Goal: Task Accomplishment & Management: Complete application form

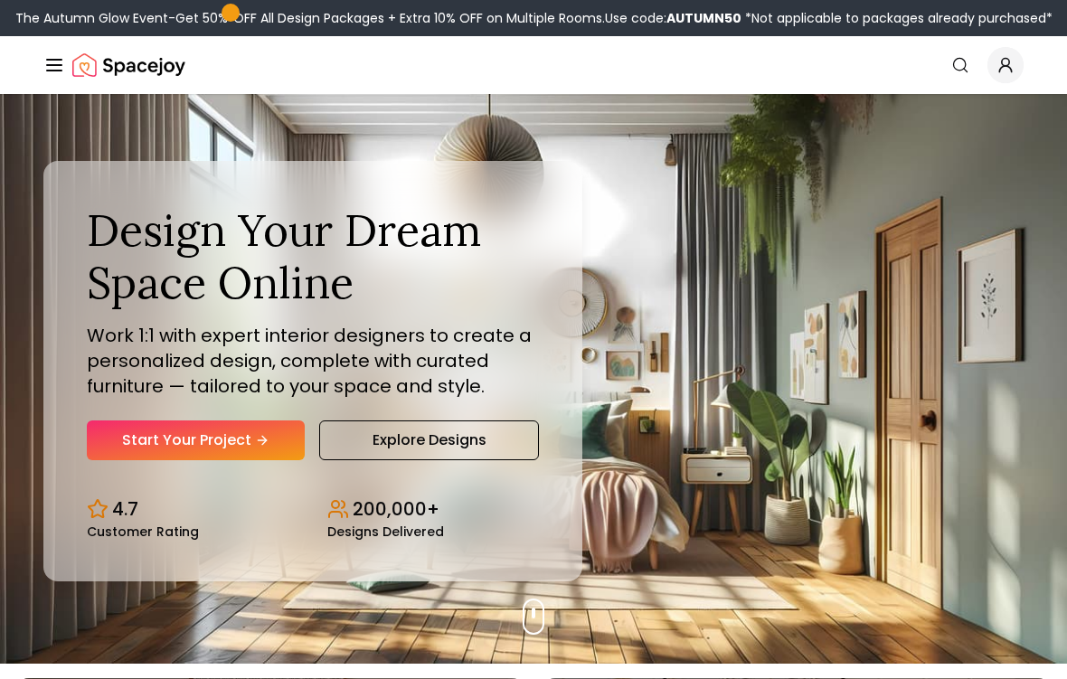
scroll to position [15, 0]
click at [121, 437] on link "Start Your Project" at bounding box center [196, 441] width 218 height 40
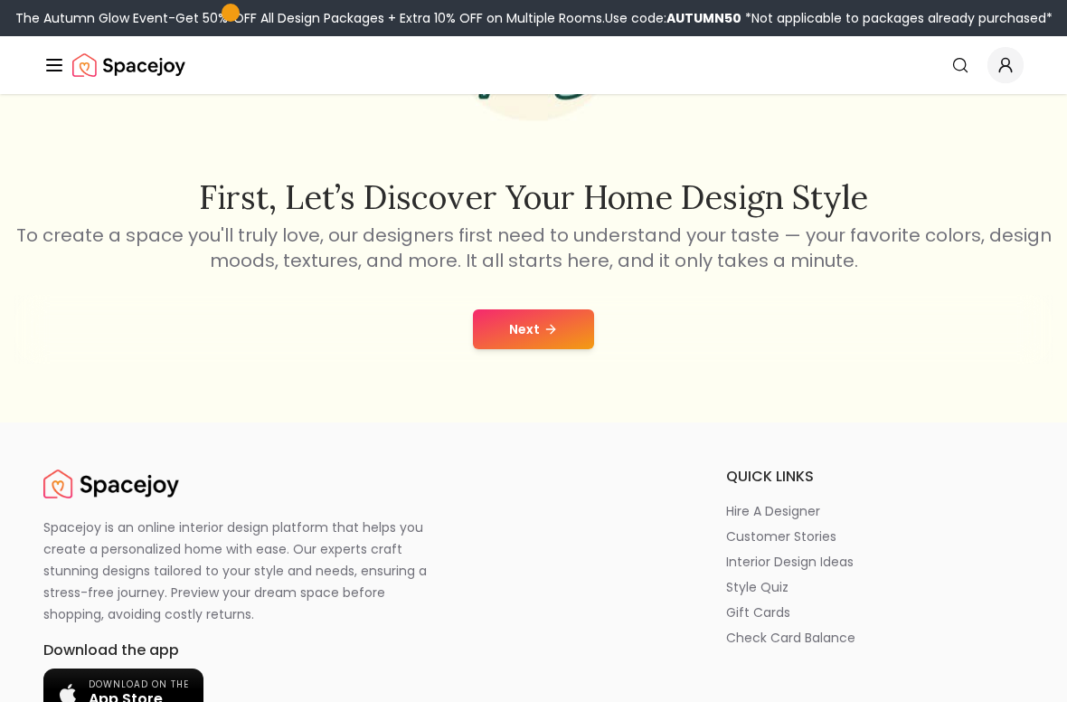
scroll to position [259, 0]
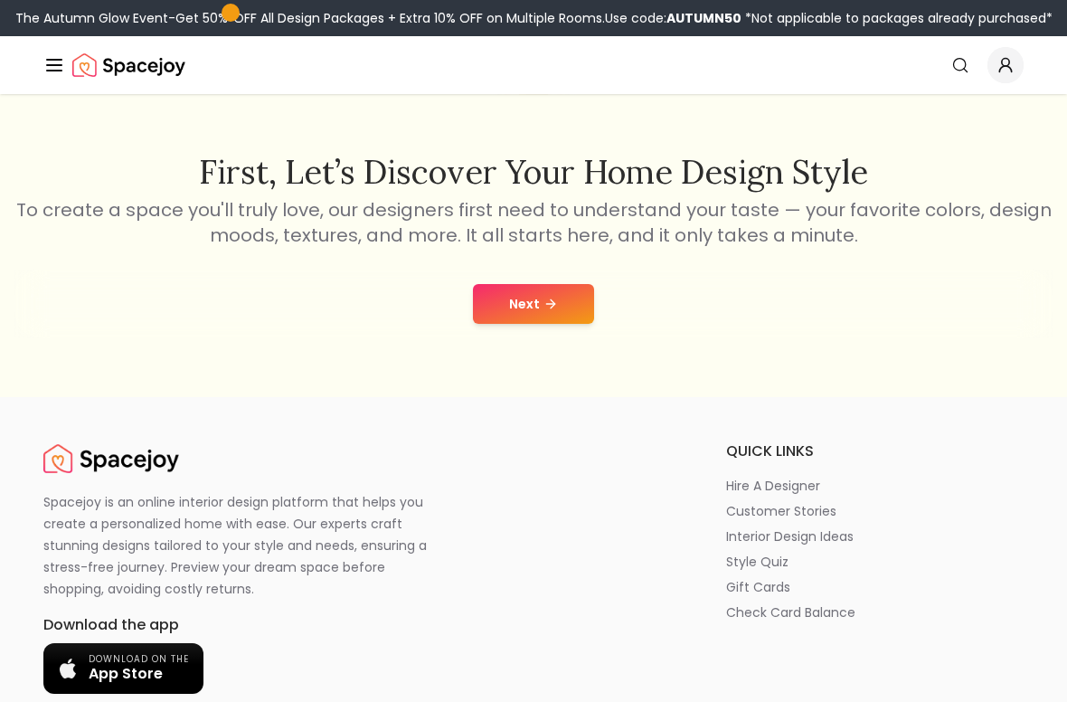
click at [530, 304] on button "Next" at bounding box center [533, 304] width 121 height 40
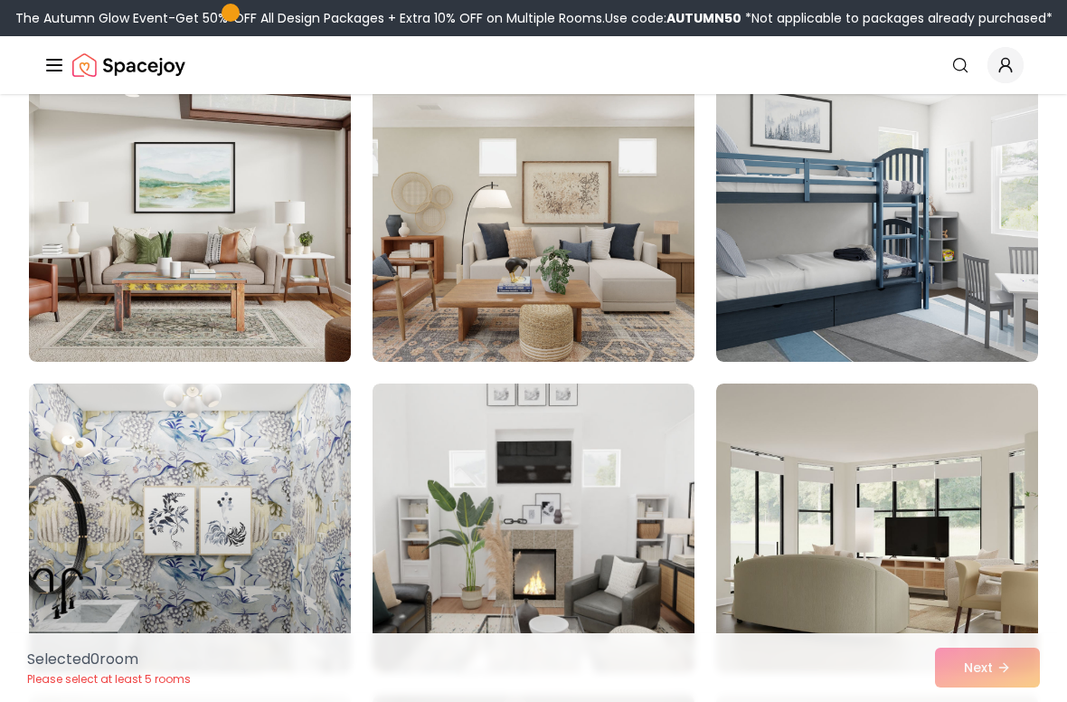
scroll to position [1107, 0]
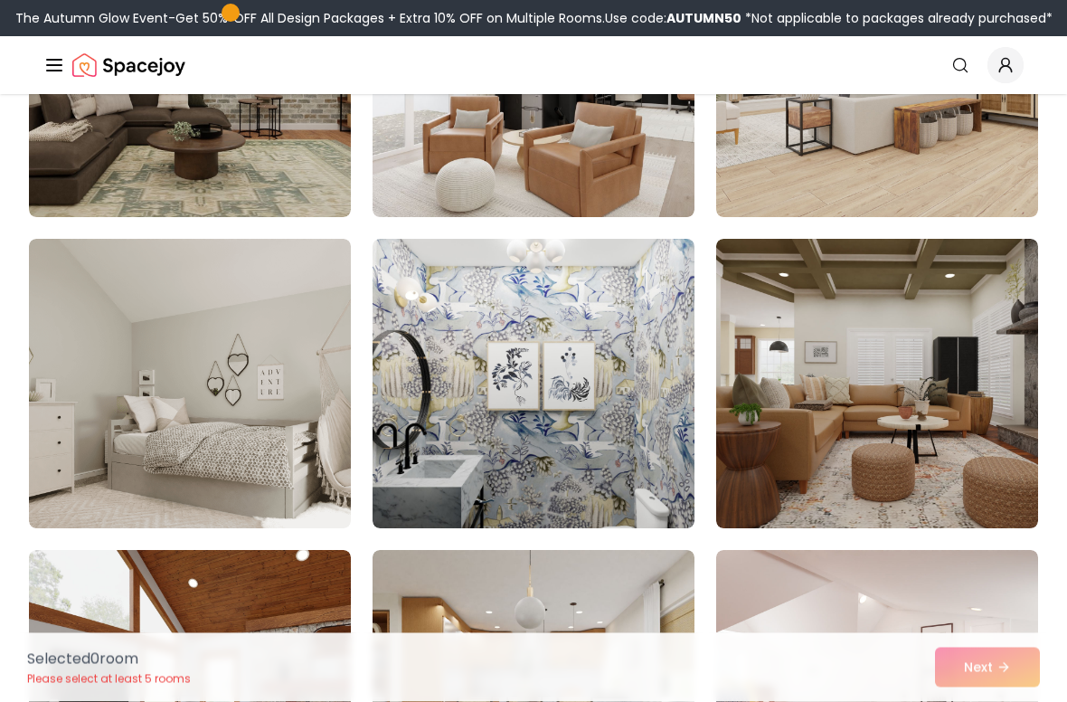
click at [996, 629] on div "Selected 0 room Please select at least 5 rooms Next" at bounding box center [534, 667] width 1042 height 69
click at [988, 629] on div "Selected 0 room Please select at least 5 rooms Next" at bounding box center [534, 667] width 1042 height 69
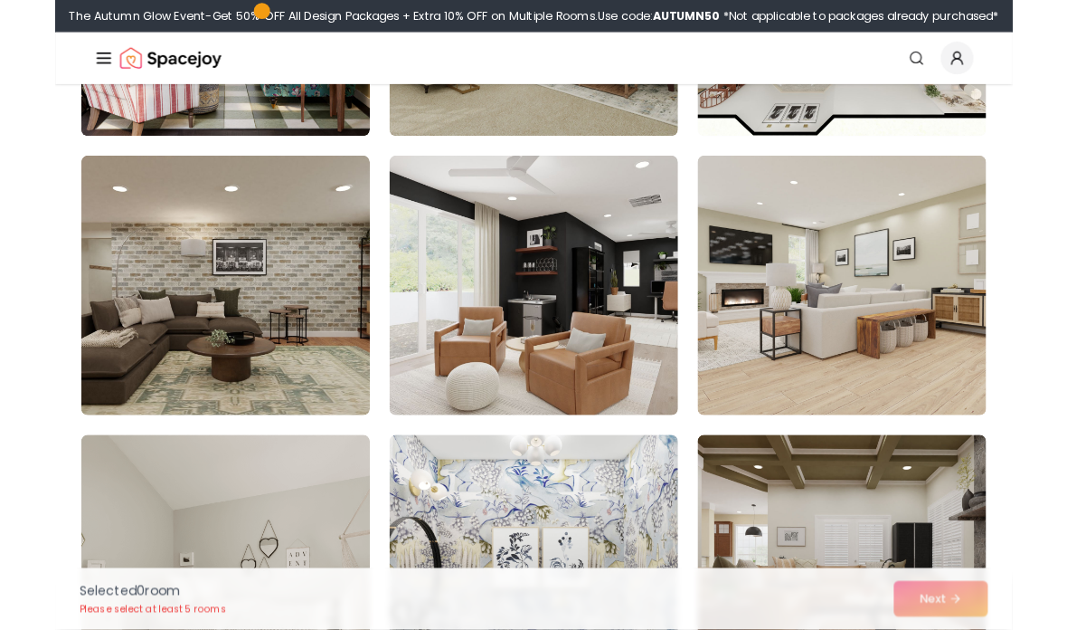
scroll to position [2942, 0]
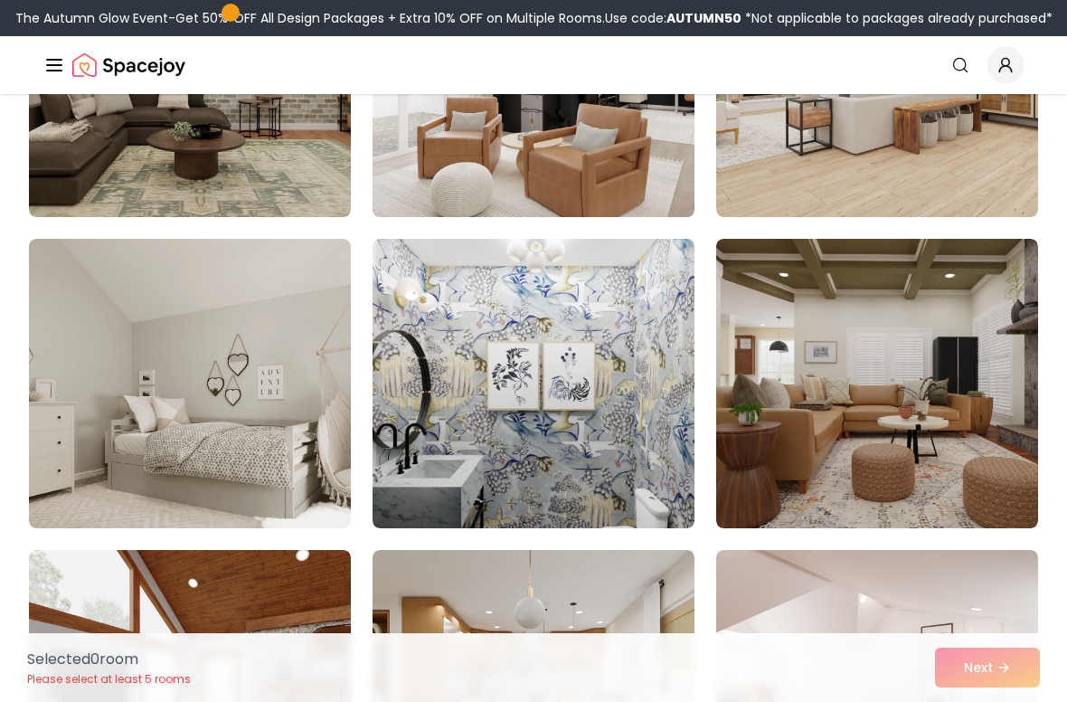
click at [659, 128] on img at bounding box center [534, 72] width 338 height 304
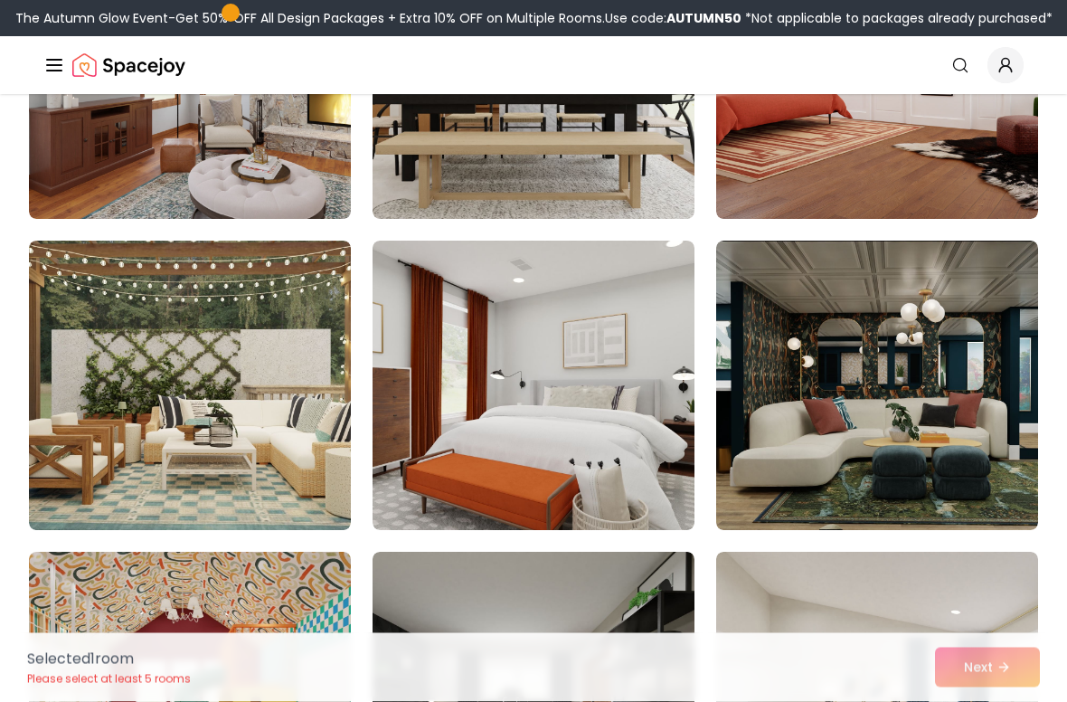
scroll to position [3741, 0]
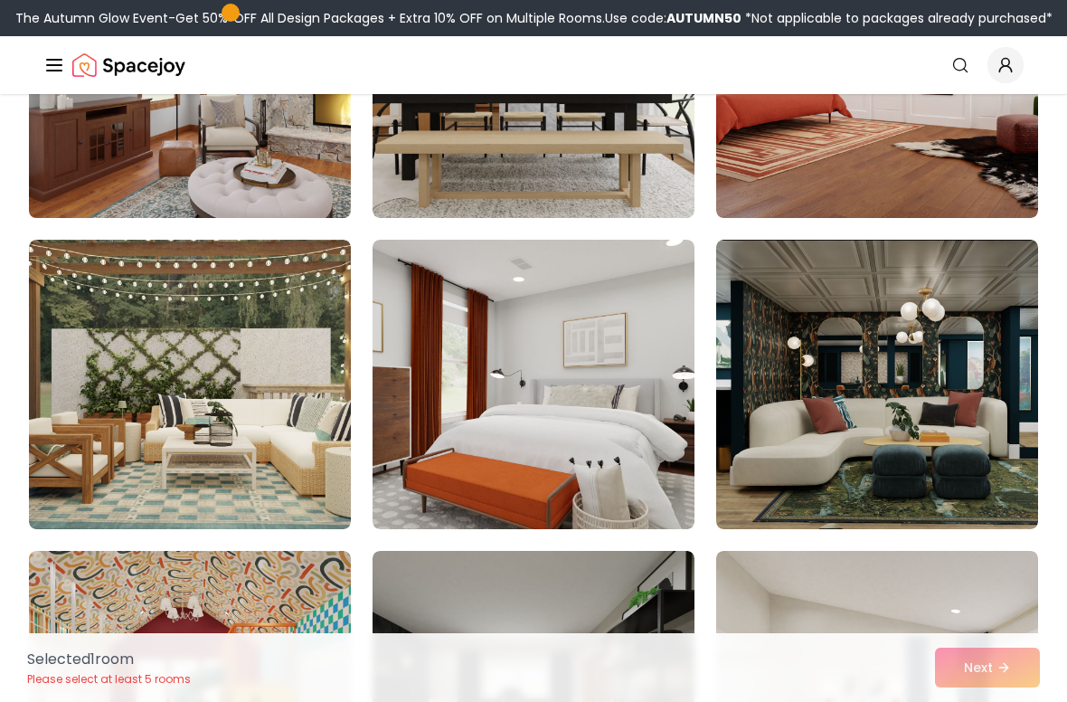
click at [281, 135] on img at bounding box center [190, 73] width 338 height 304
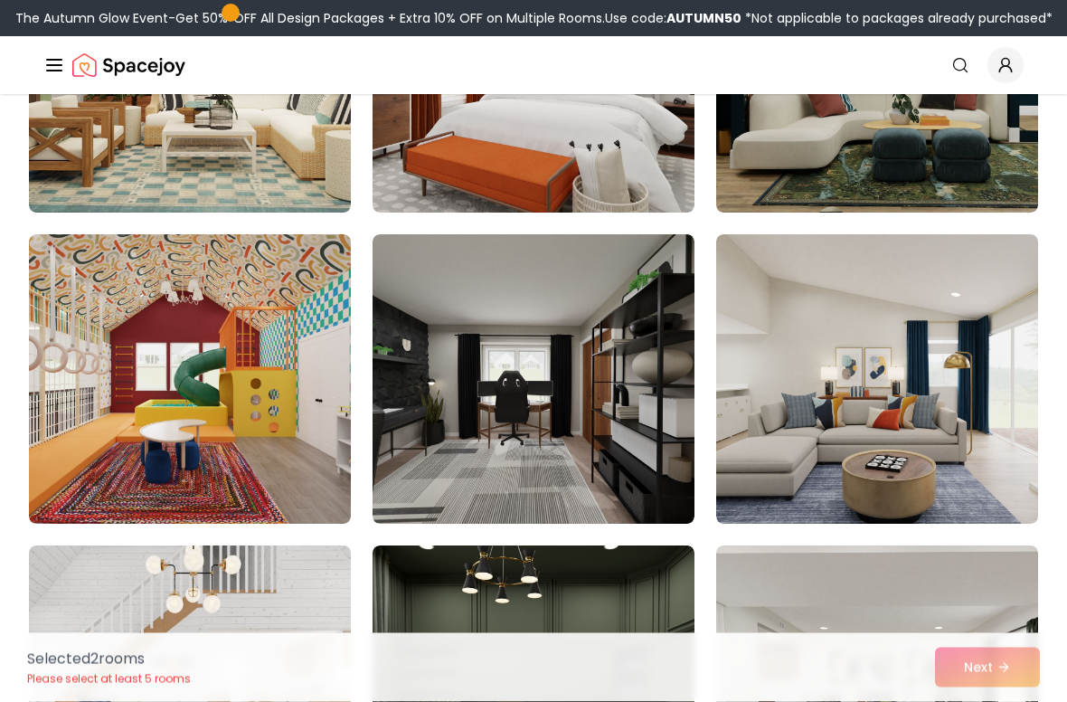
scroll to position [4057, 0]
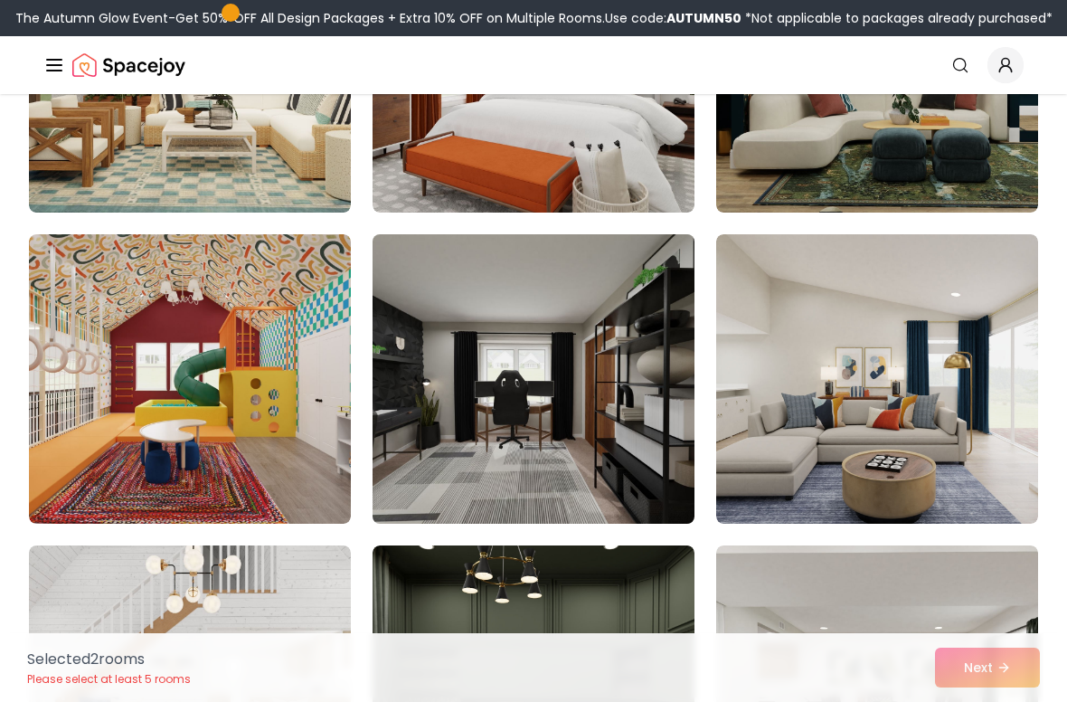
click at [646, 295] on img at bounding box center [534, 379] width 338 height 304
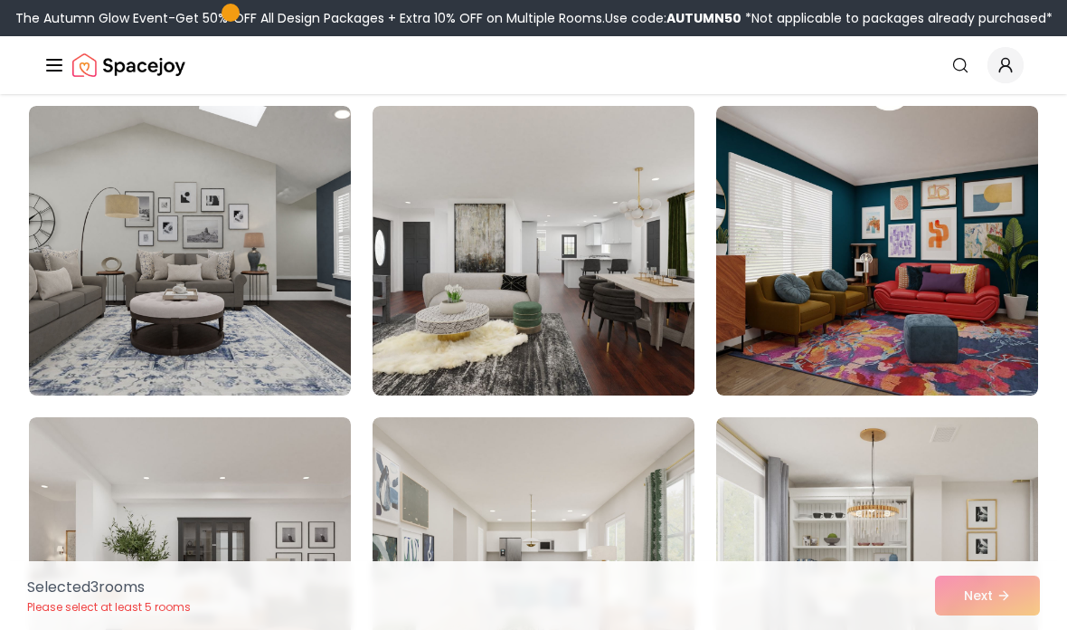
scroll to position [8852, 0]
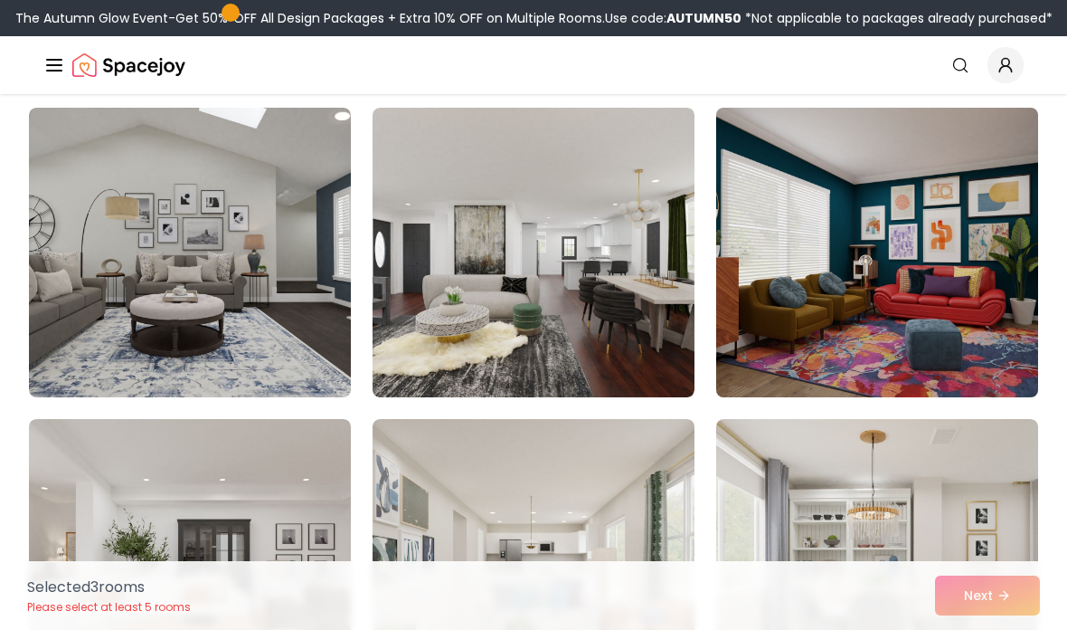
click at [890, 176] on img at bounding box center [877, 252] width 338 height 304
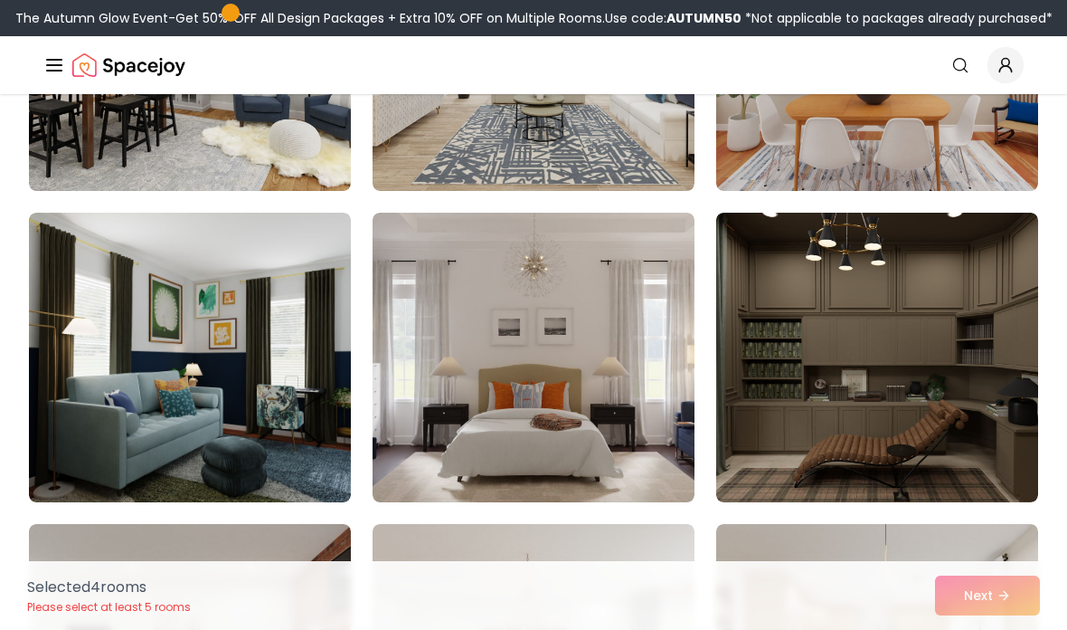
scroll to position [7811, 0]
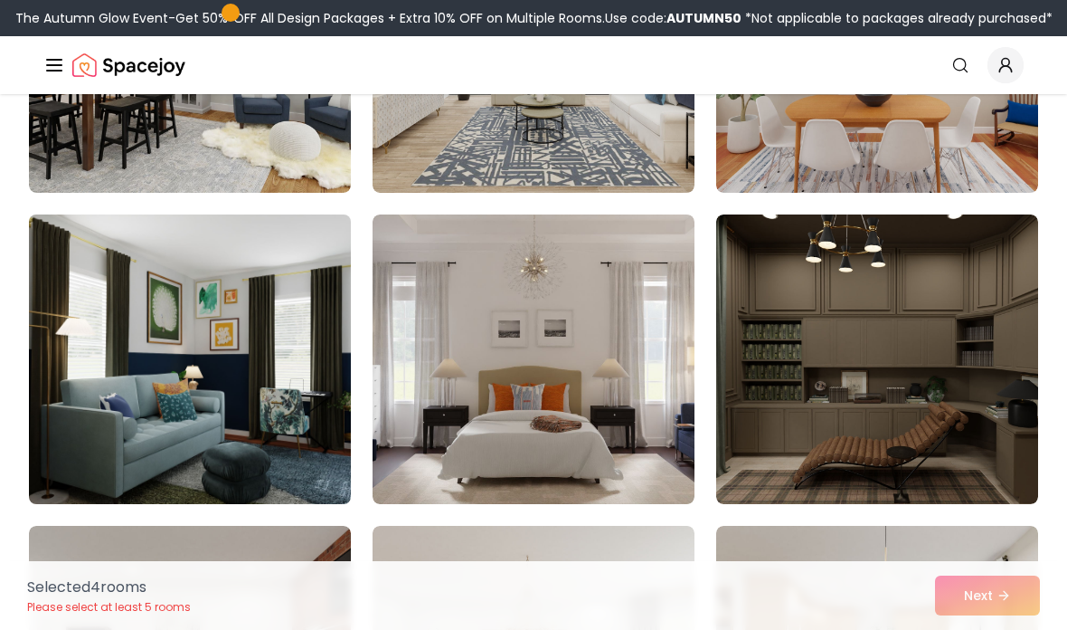
click at [327, 292] on img at bounding box center [190, 359] width 338 height 304
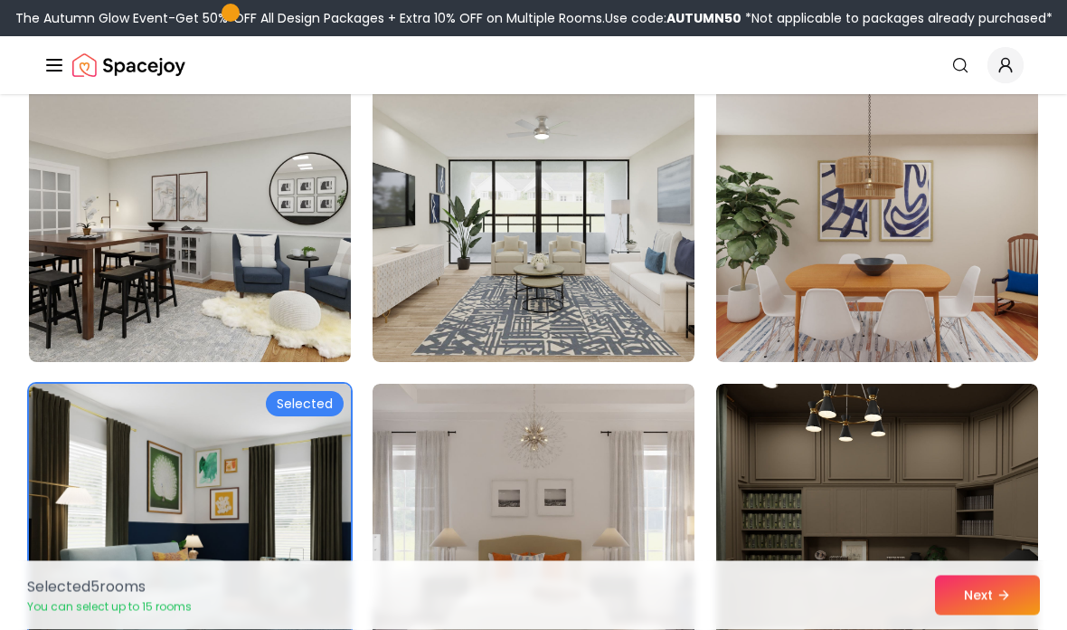
scroll to position [7642, 0]
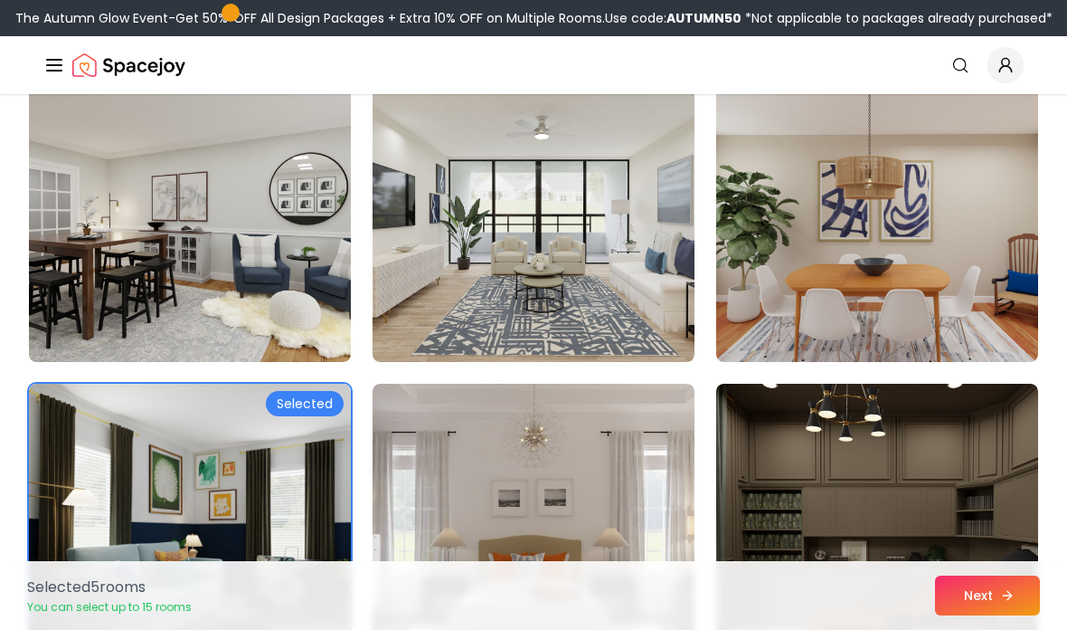
click at [968, 593] on button "Next" at bounding box center [987, 595] width 105 height 40
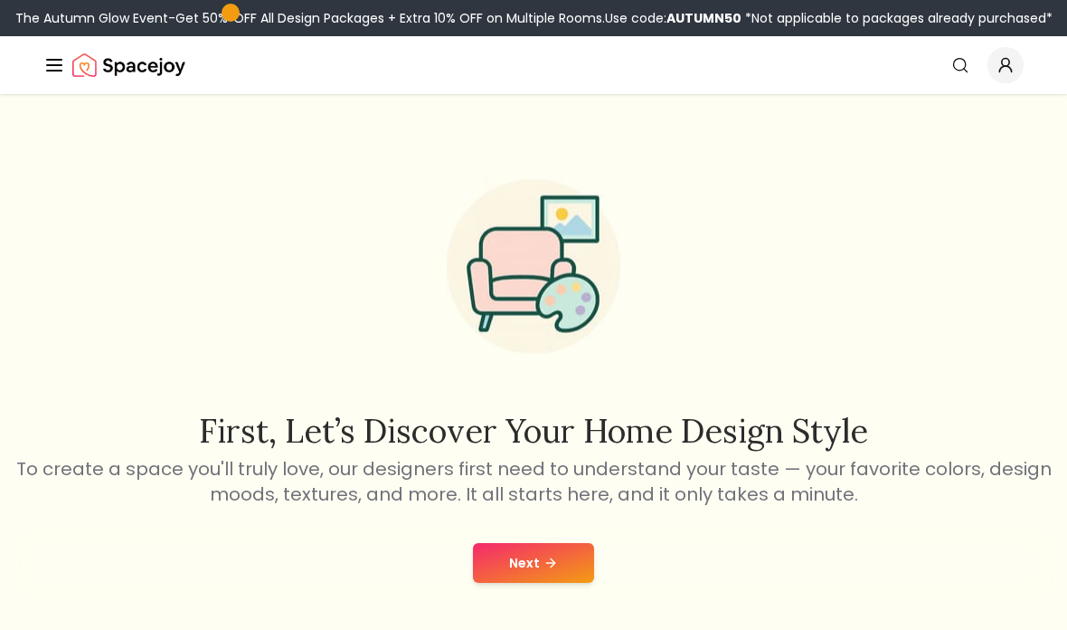
click at [52, 55] on icon "Global" at bounding box center [54, 65] width 22 height 22
